Goal: Connect with others: Connect with others

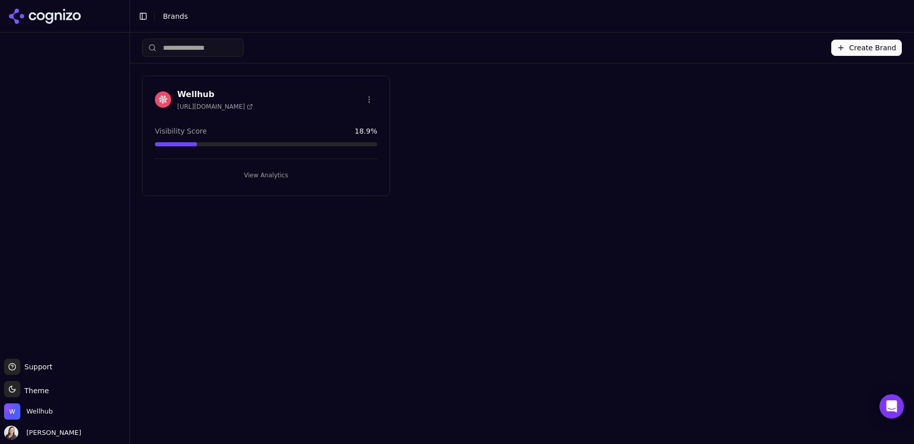
click at [276, 177] on button "View Analytics" at bounding box center [266, 175] width 222 height 16
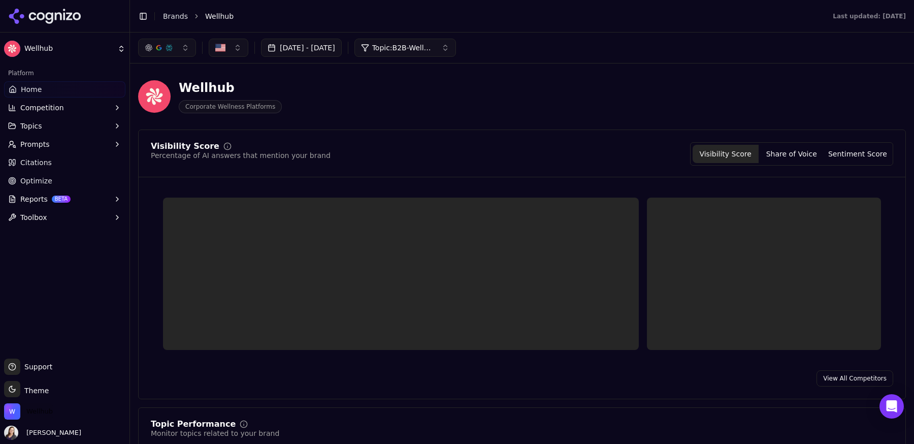
click at [49, 410] on span "Wellhub" at bounding box center [39, 411] width 26 height 9
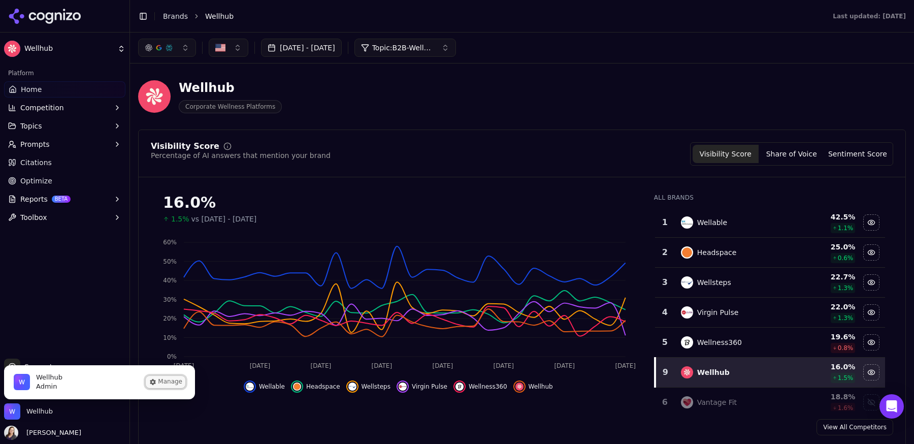
click at [154, 384] on icon "Wellhub is active" at bounding box center [153, 382] width 6 height 6
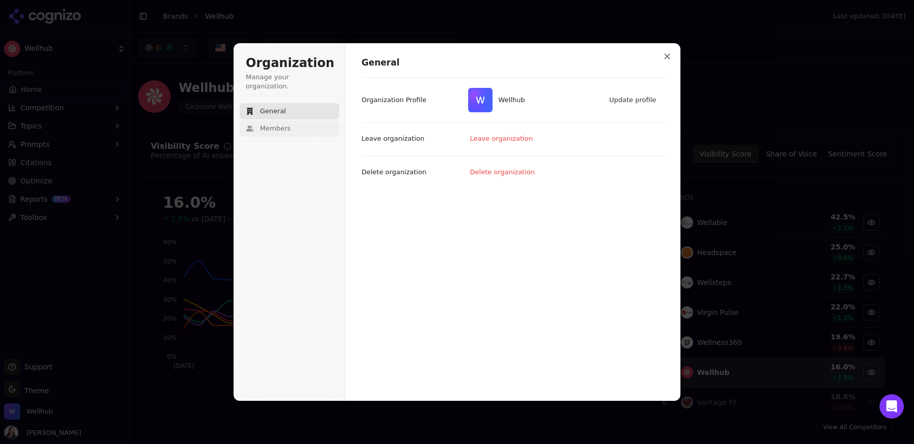
click at [287, 124] on span "Members" at bounding box center [275, 128] width 30 height 9
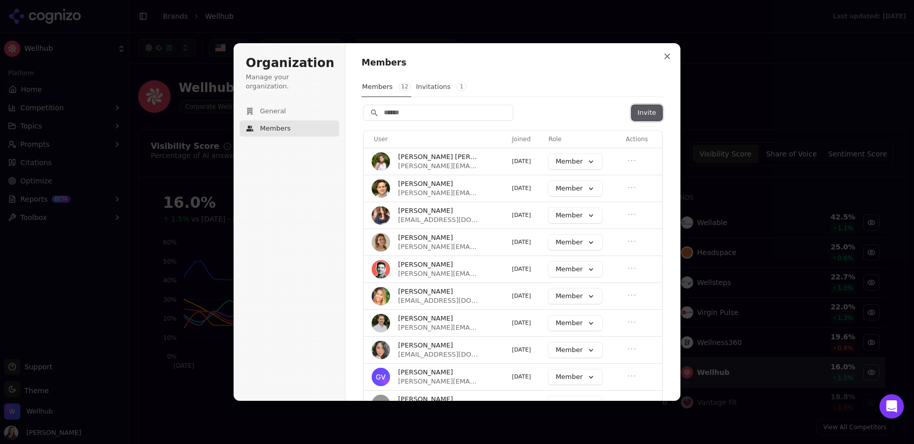
click at [646, 113] on button "Invite" at bounding box center [647, 112] width 30 height 15
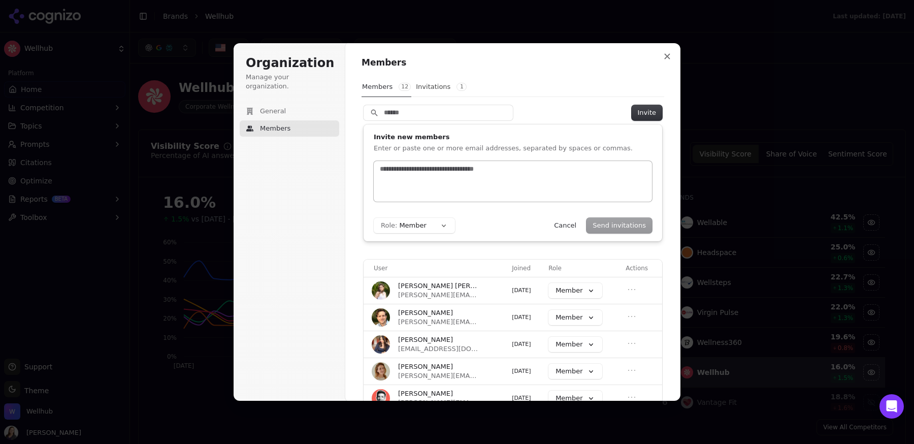
click at [397, 171] on input "text" at bounding box center [513, 169] width 270 height 10
click at [609, 224] on button "Send invitations" at bounding box center [620, 225] width 66 height 15
